Goal: Information Seeking & Learning: Understand process/instructions

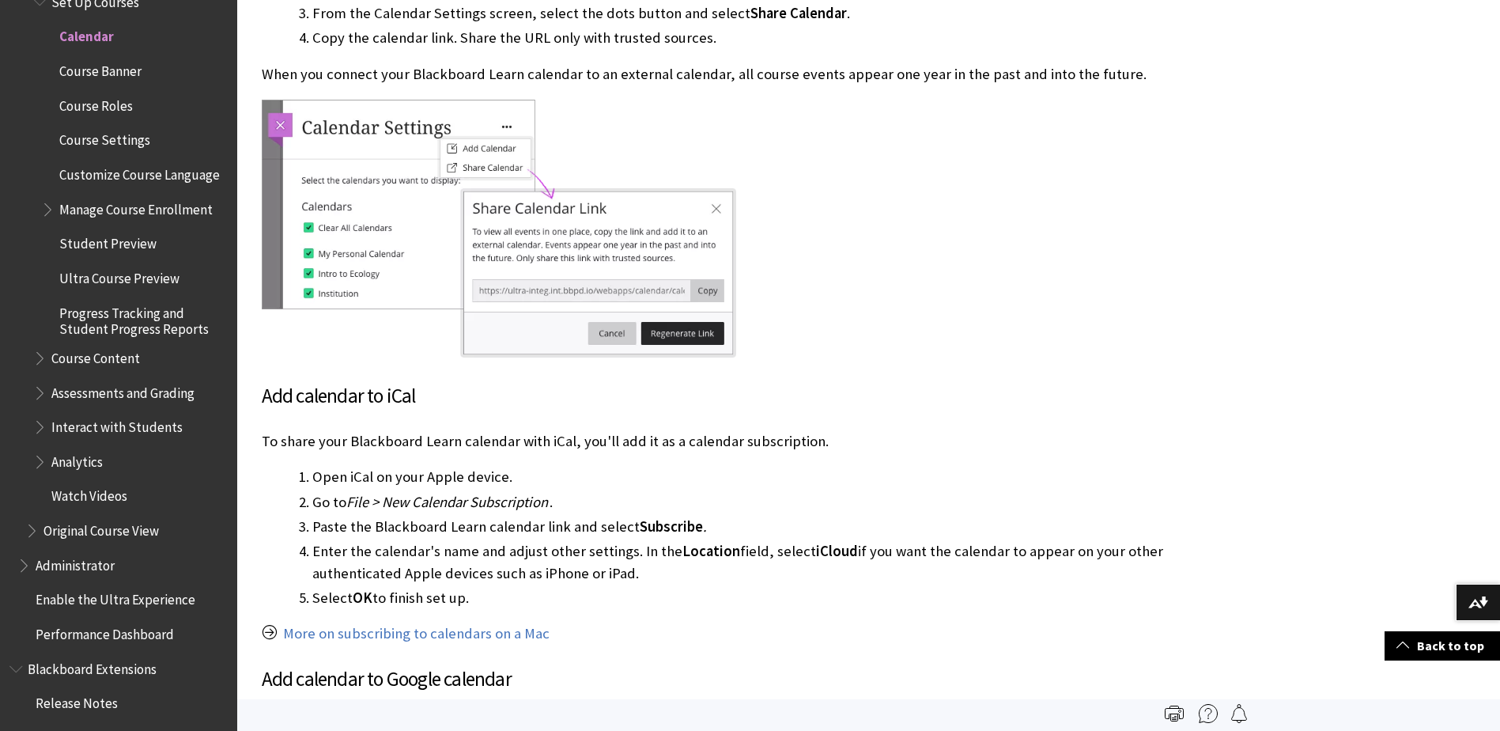
scroll to position [4191, 0]
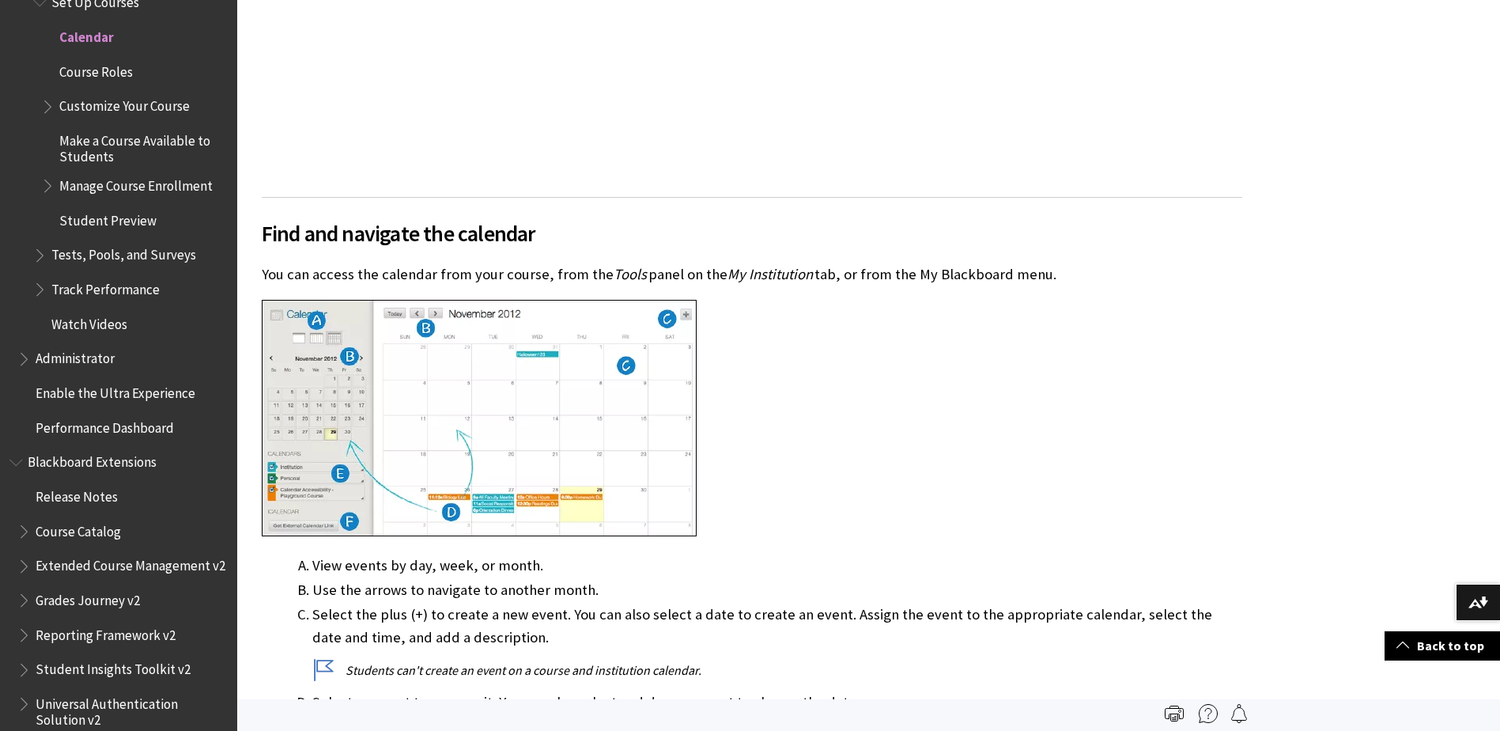
scroll to position [949, 0]
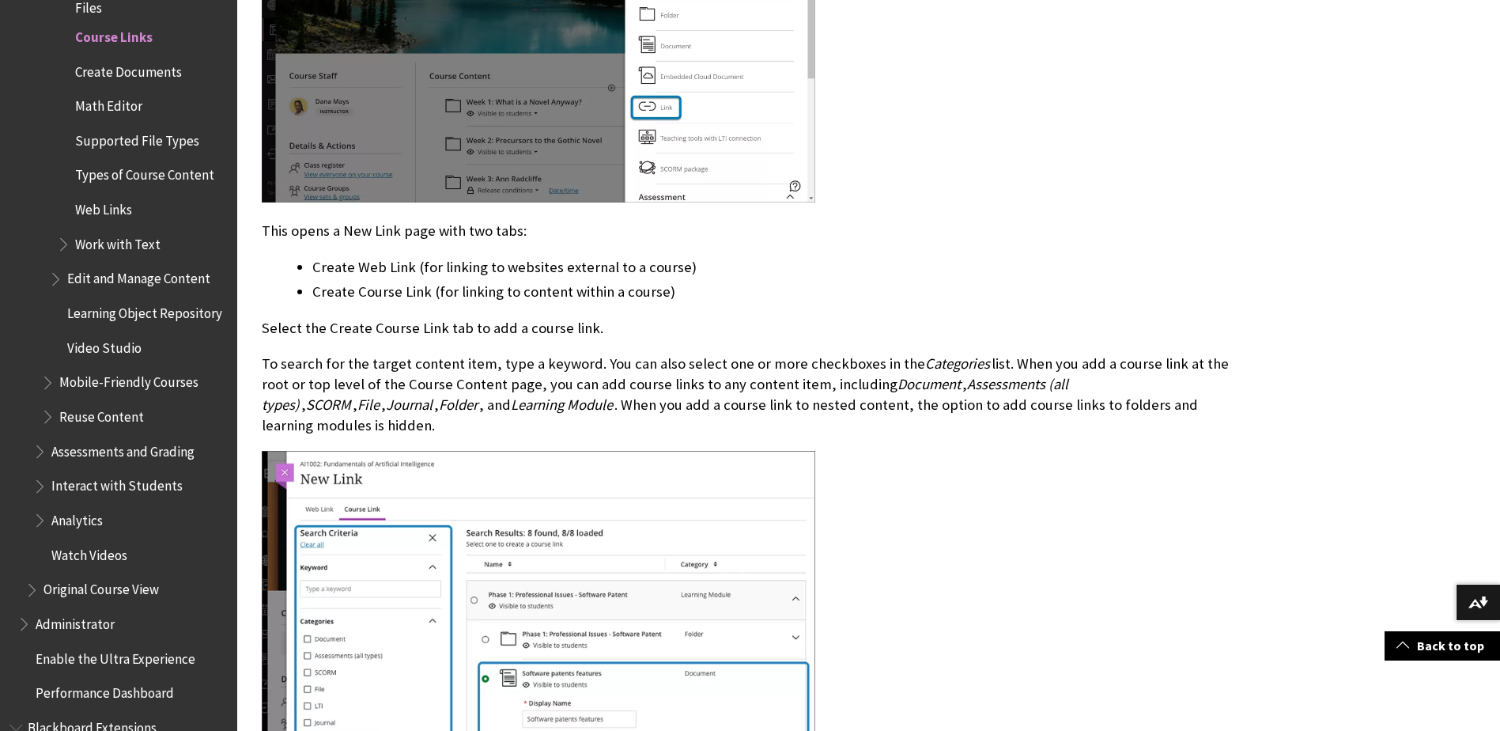
scroll to position [1423, 0]
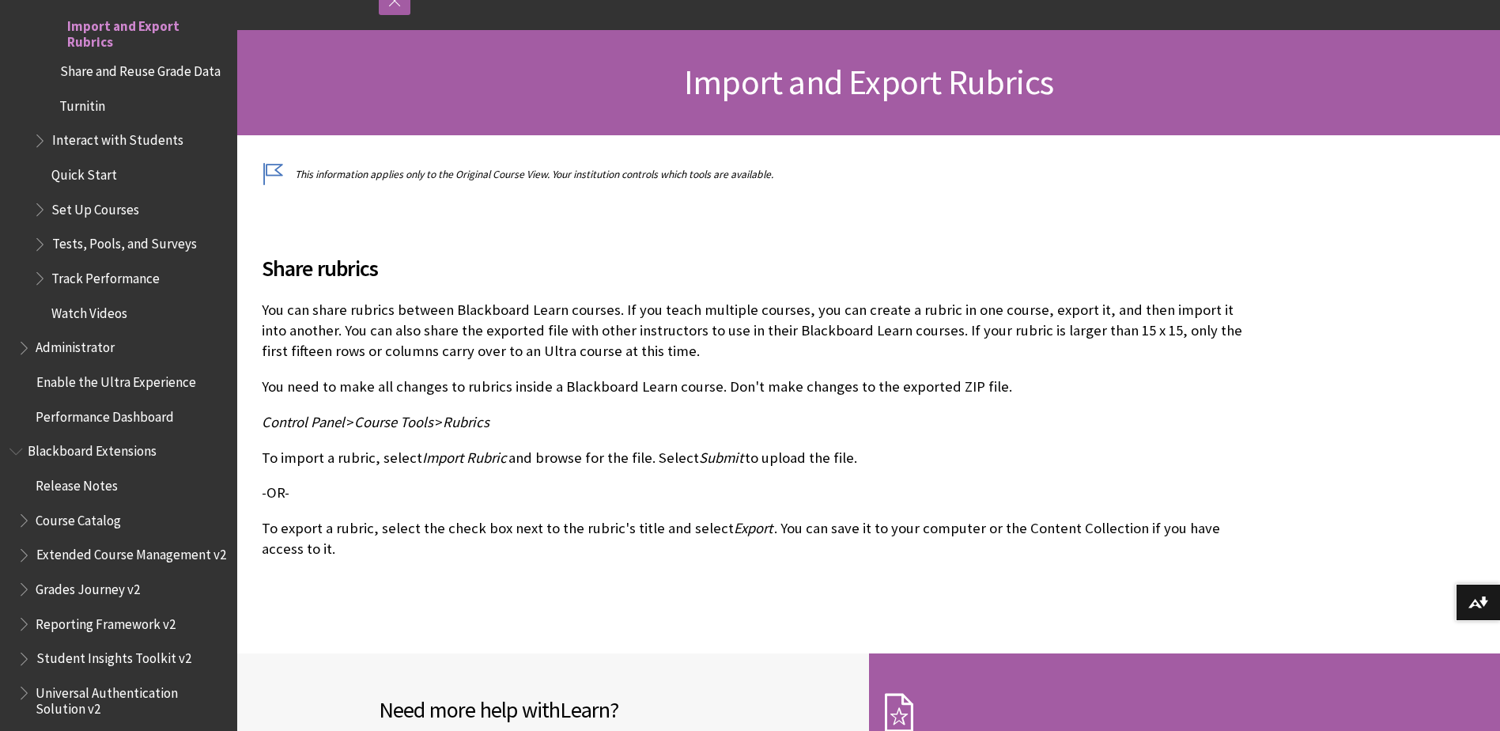
scroll to position [237, 0]
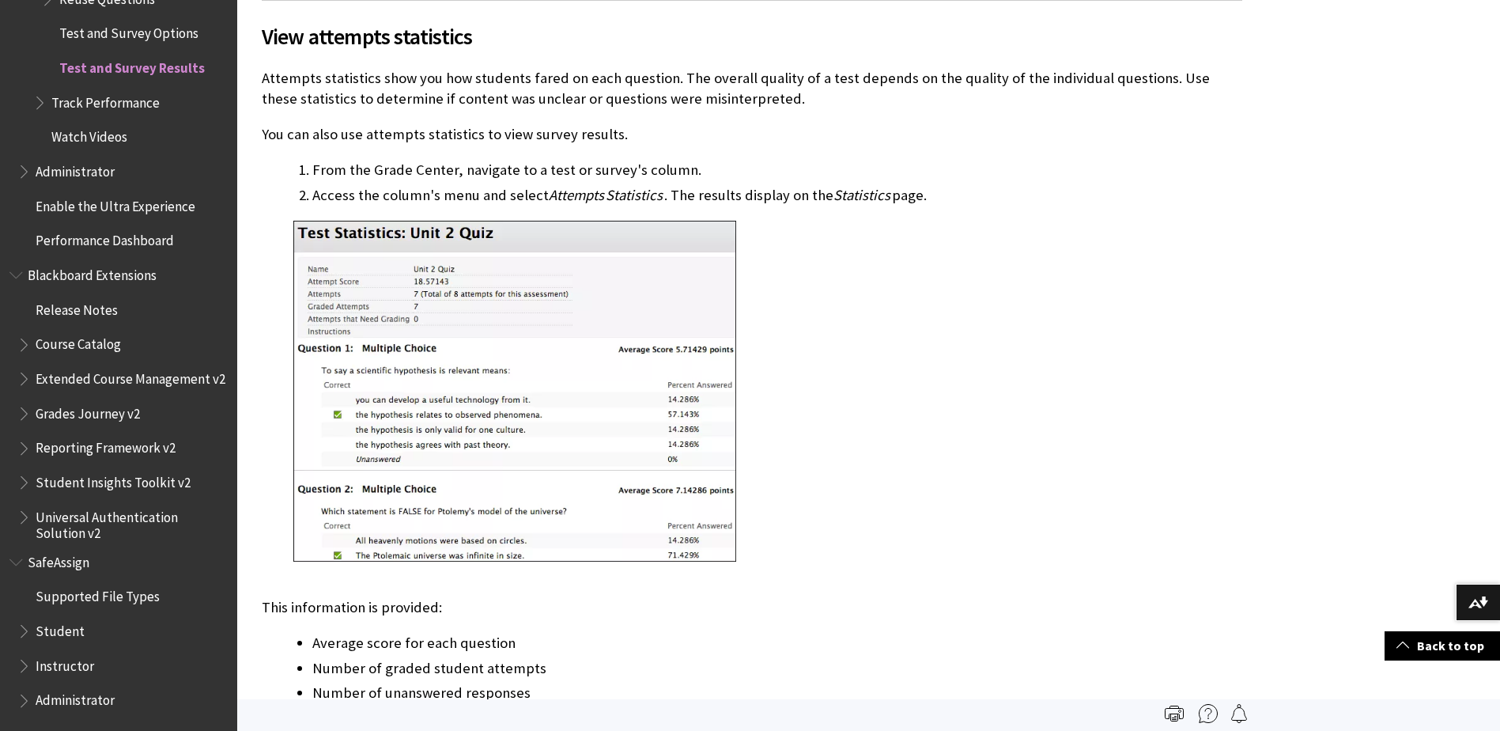
scroll to position [1582, 0]
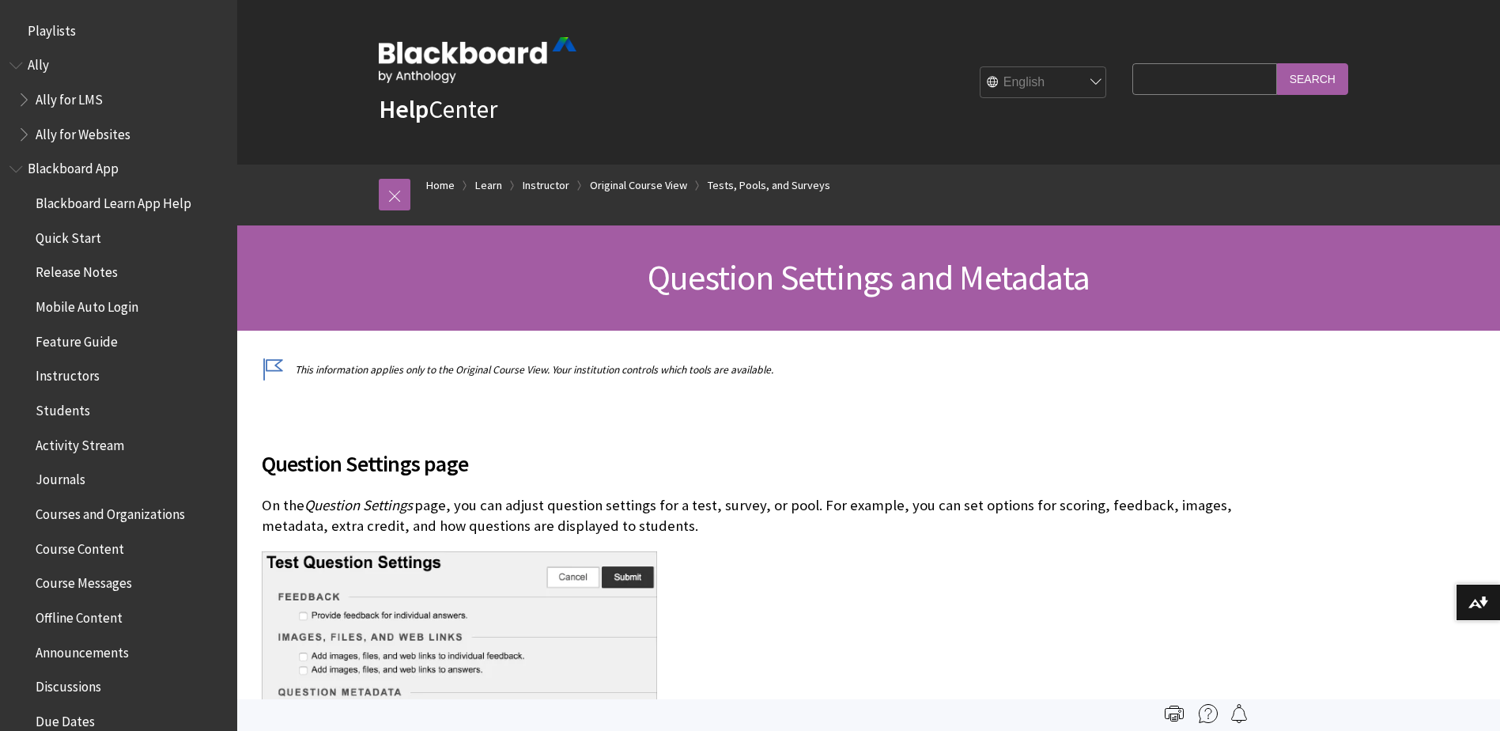
scroll to position [2501, 0]
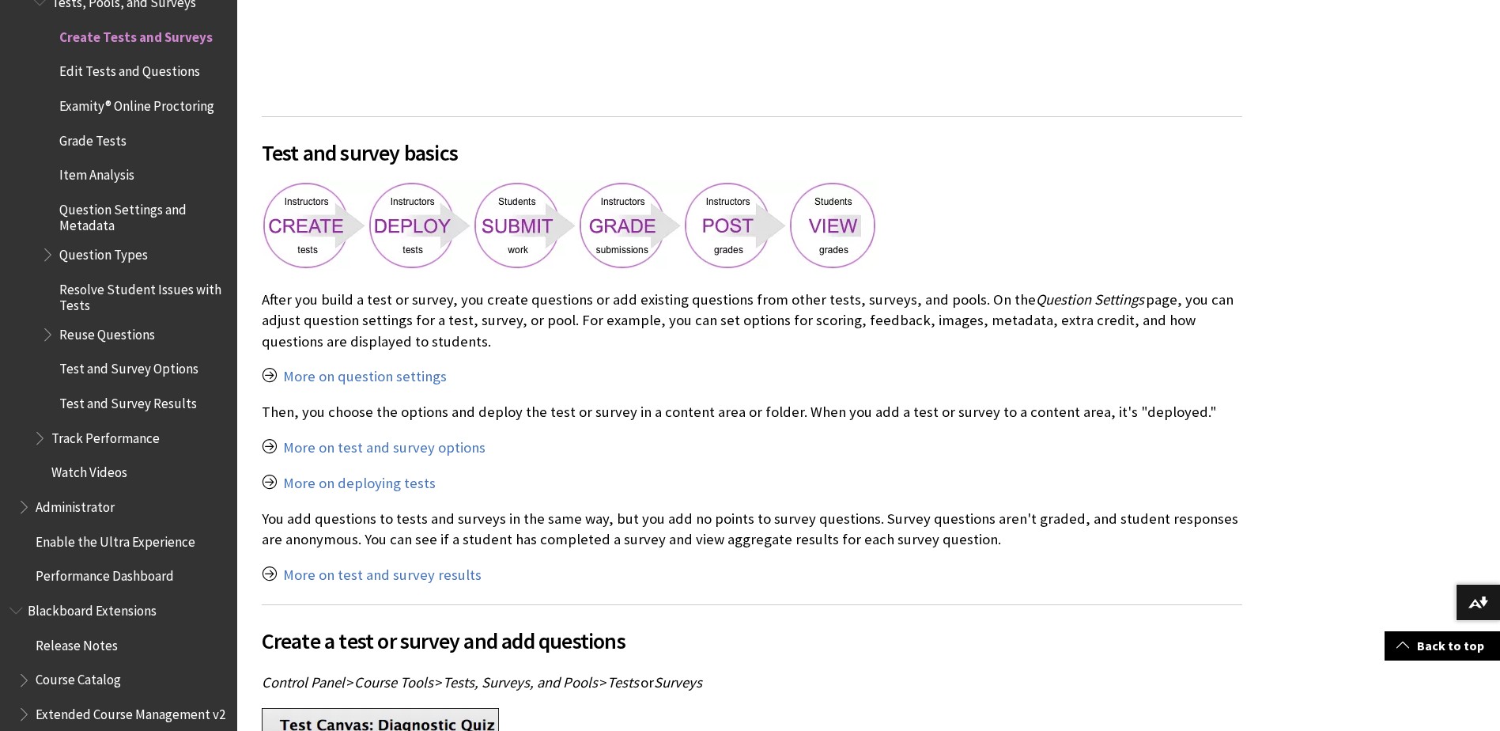
scroll to position [949, 0]
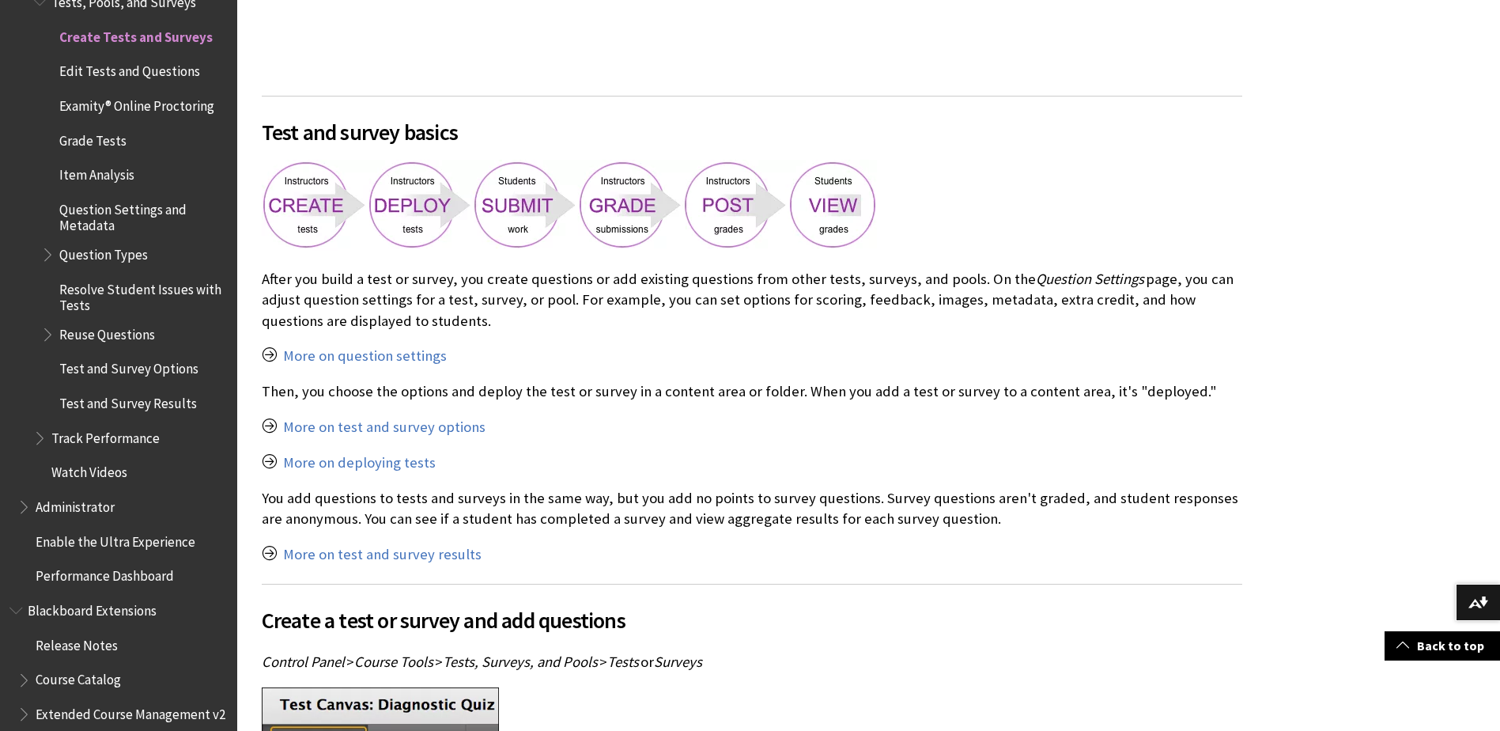
click at [274, 463] on p "More on deploying tests" at bounding box center [752, 462] width 981 height 21
click at [400, 463] on link "More on deploying tests" at bounding box center [359, 462] width 153 height 19
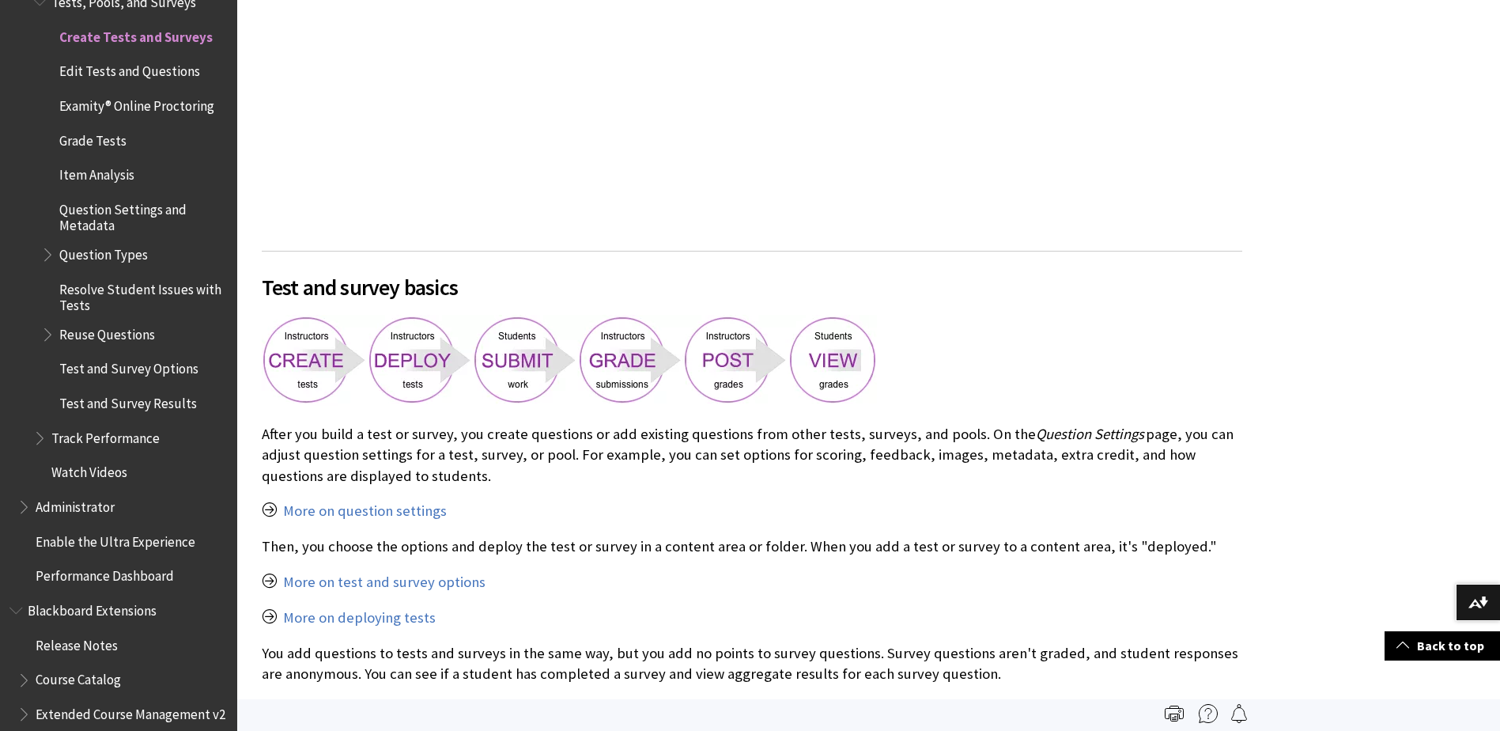
scroll to position [778, 0]
